Goal: Task Accomplishment & Management: Manage account settings

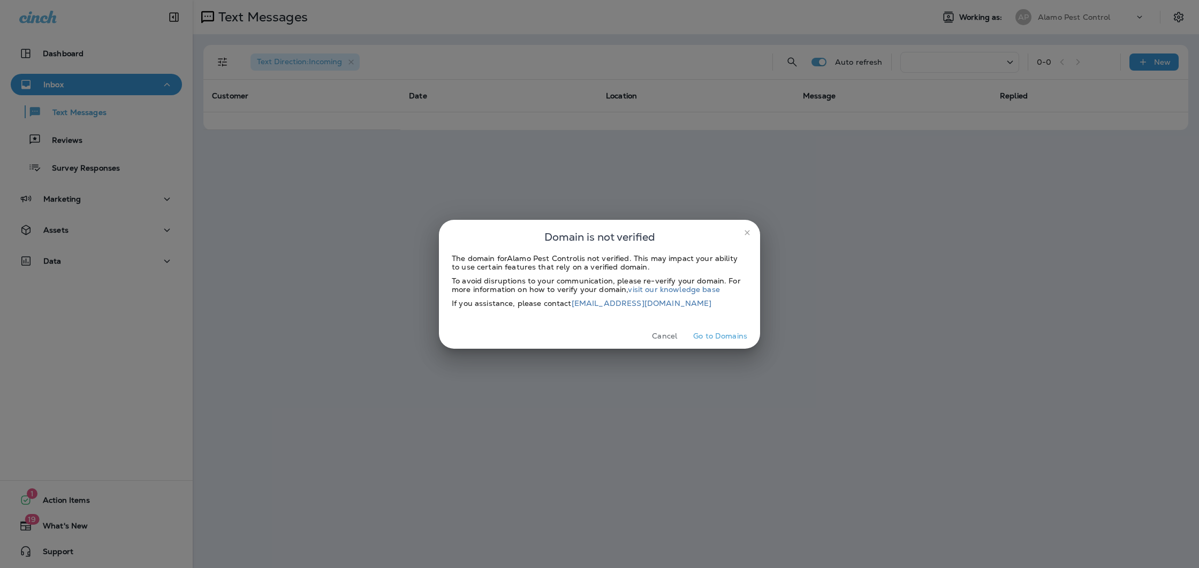
click at [748, 233] on icon "close" at bounding box center [746, 232] width 5 height 5
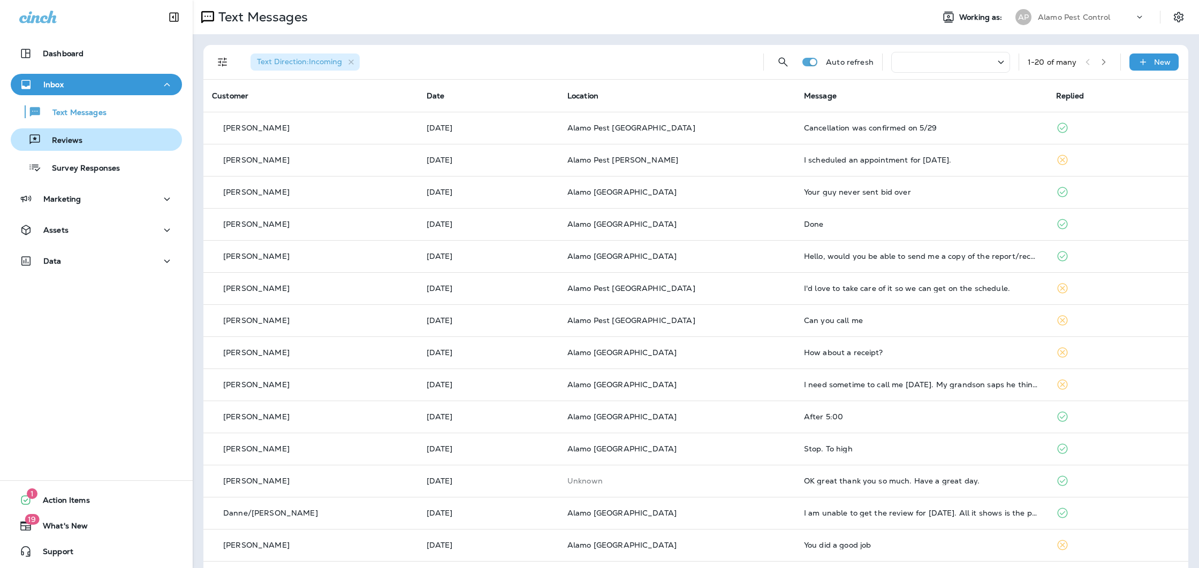
click at [96, 138] on div "Reviews" at bounding box center [96, 140] width 163 height 16
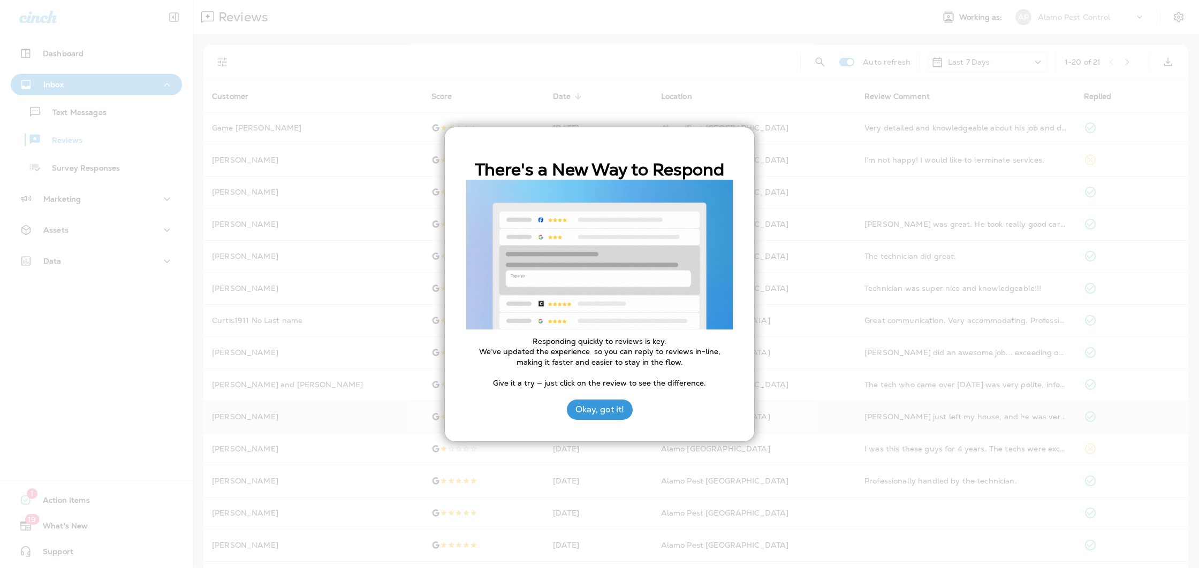
click at [615, 414] on button "Okay, got it!" at bounding box center [600, 410] width 66 height 20
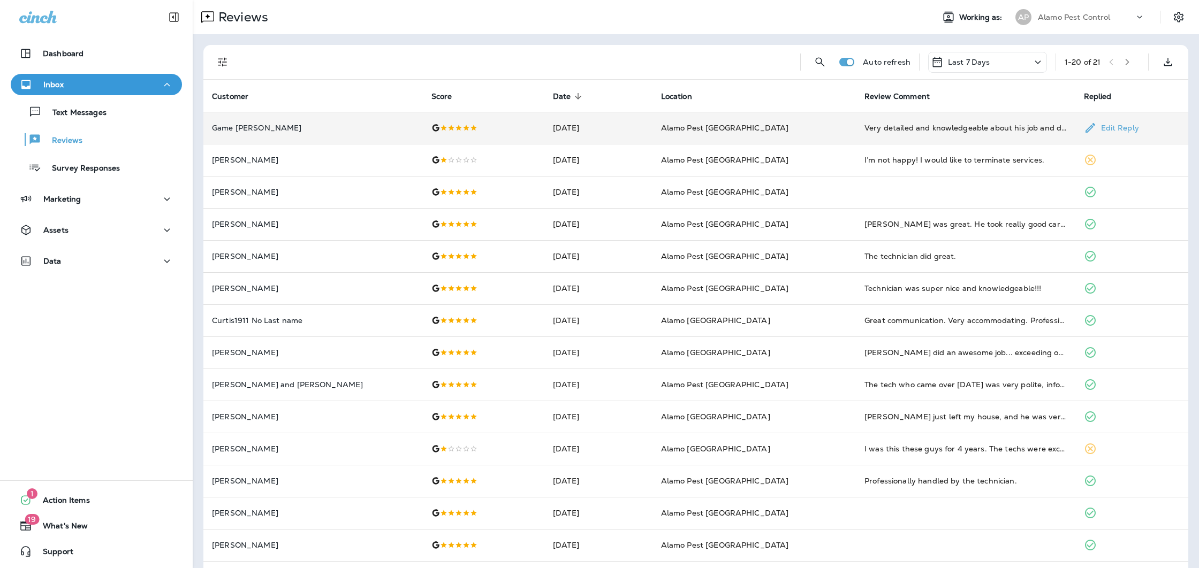
click at [506, 138] on td at bounding box center [484, 128] width 122 height 32
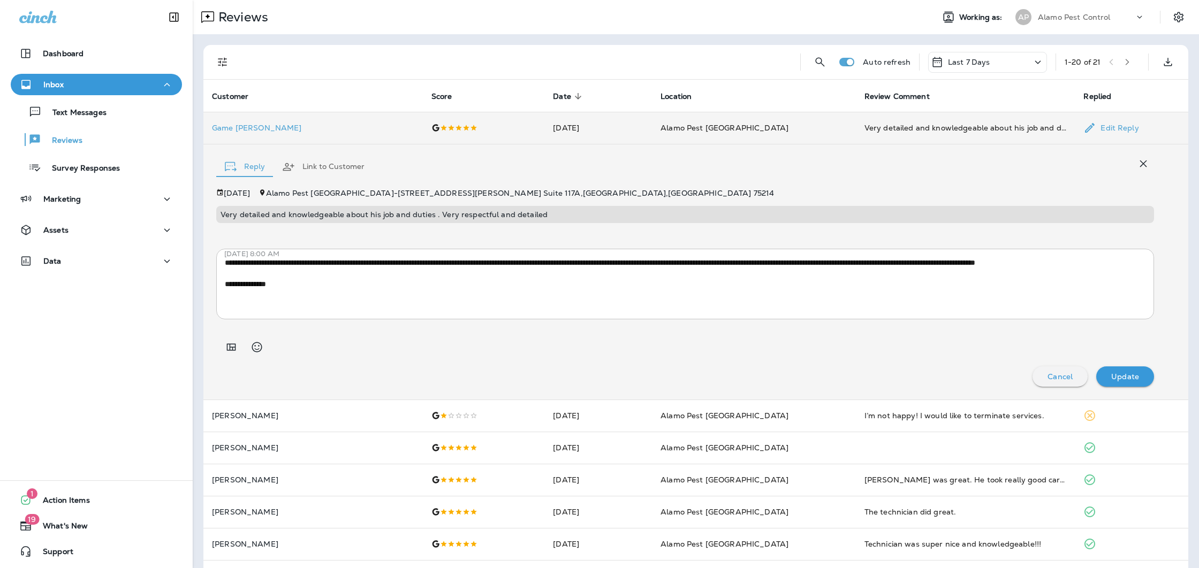
click at [608, 118] on td "Sep 17, 2025" at bounding box center [598, 128] width 108 height 32
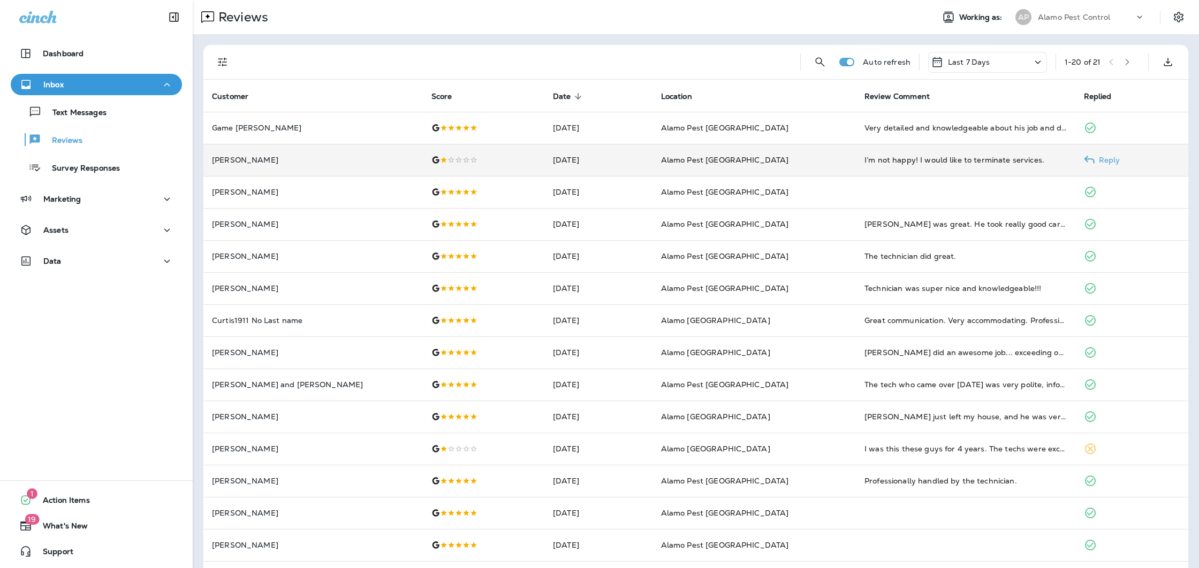
click at [480, 160] on div at bounding box center [483, 160] width 105 height 9
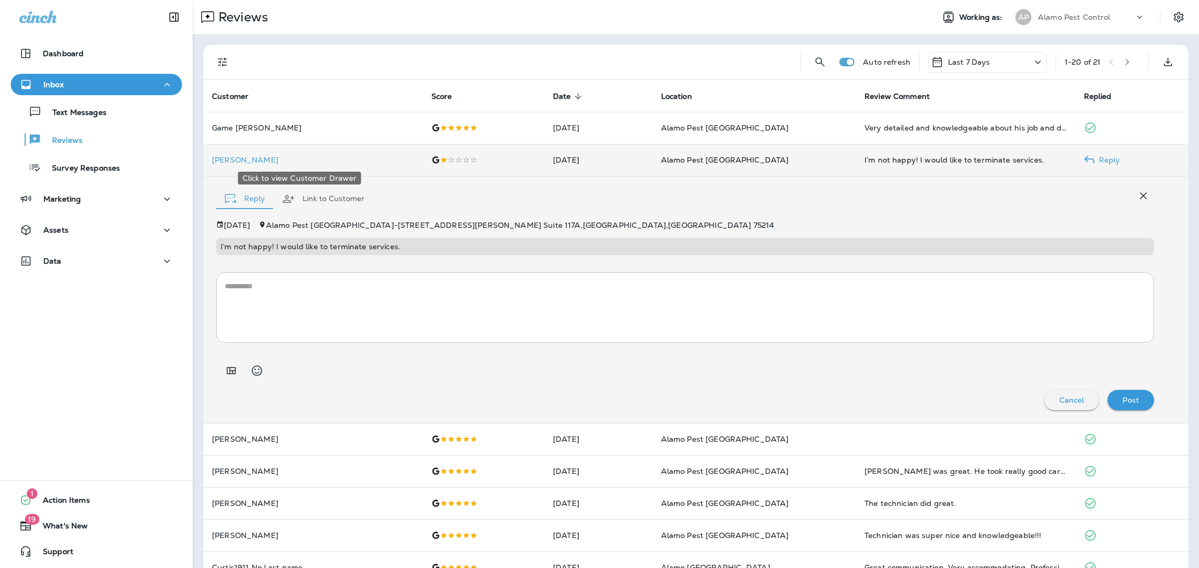
click at [218, 159] on p "Sandy Dalton" at bounding box center [313, 160] width 202 height 9
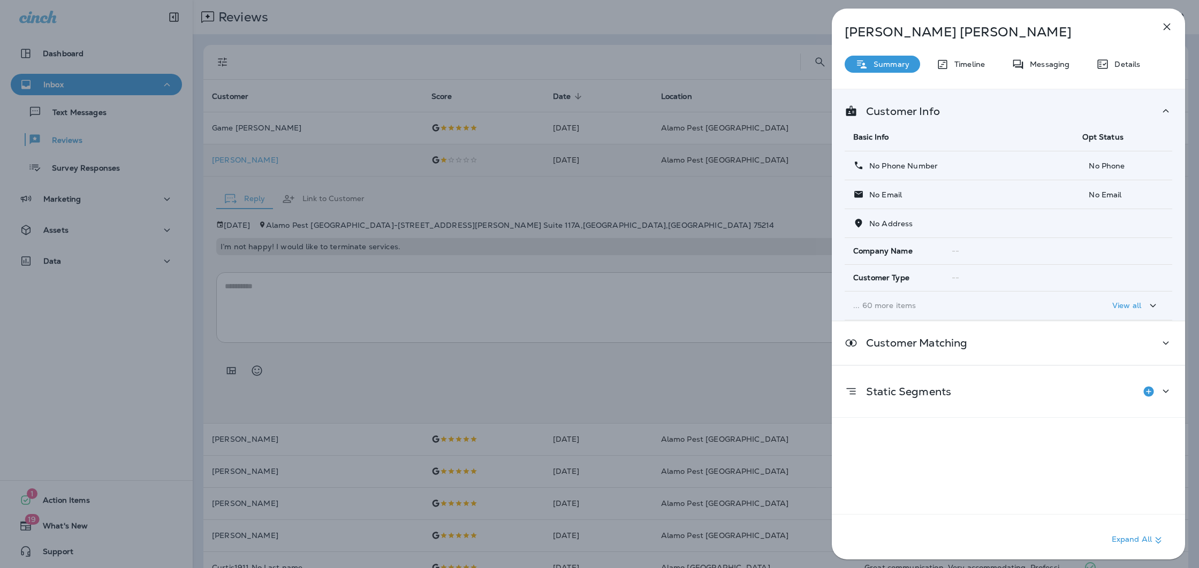
click at [1166, 25] on icon "button" at bounding box center [1166, 26] width 13 height 13
